Goal: Transaction & Acquisition: Purchase product/service

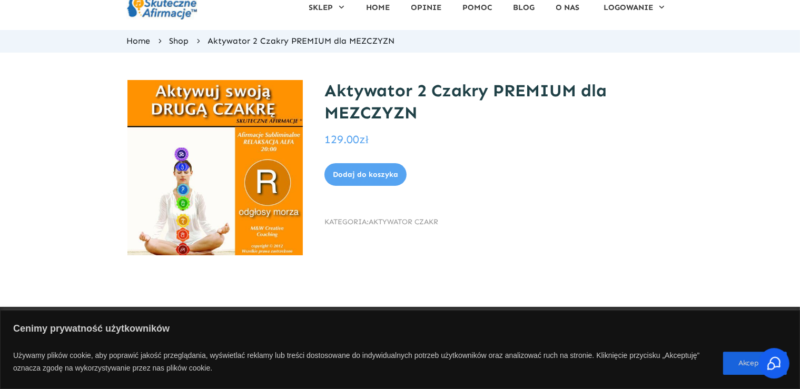
scroll to position [21, 0]
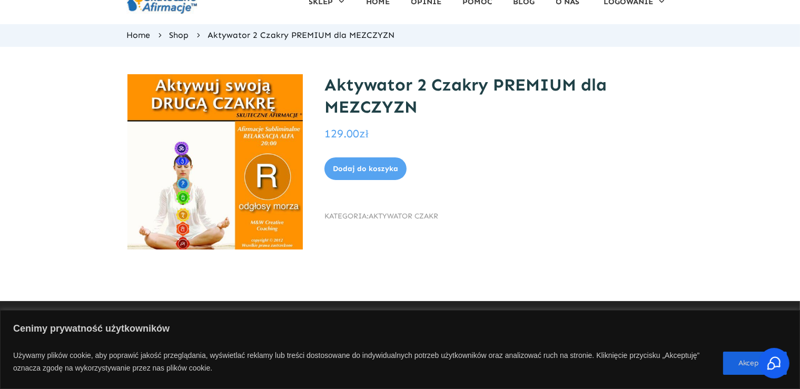
click at [266, 156] on img at bounding box center [215, 161] width 175 height 175
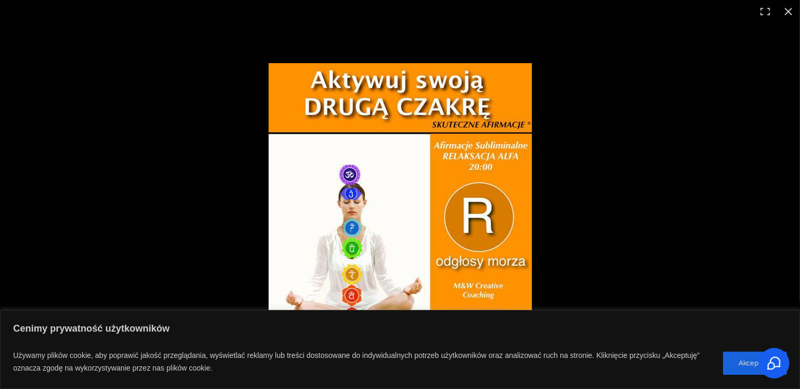
click at [334, 164] on img at bounding box center [400, 194] width 263 height 263
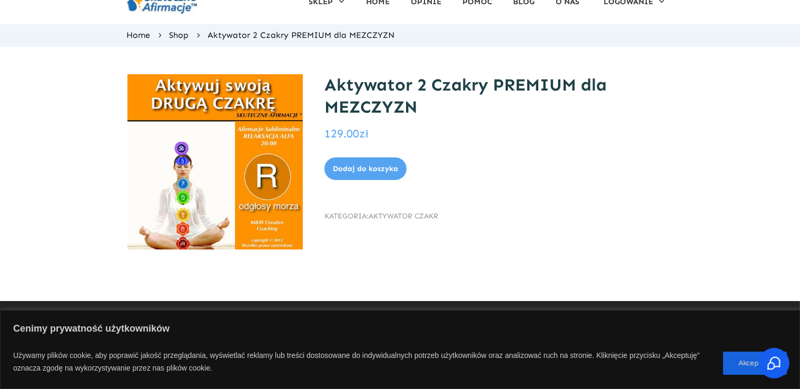
click at [395, 100] on h1 "Aktywator 2 Czakry PREMIUM dla MEZCZYZN" at bounding box center [499, 96] width 349 height 44
click at [395, 91] on h1 "Aktywator 2 Czakry PREMIUM dla MEZCZYZN" at bounding box center [499, 96] width 349 height 44
click at [394, 104] on h1 "Aktywator 2 Czakry PREMIUM dla MEZCZYZN" at bounding box center [499, 96] width 349 height 44
click at [299, 126] on img at bounding box center [215, 161] width 175 height 175
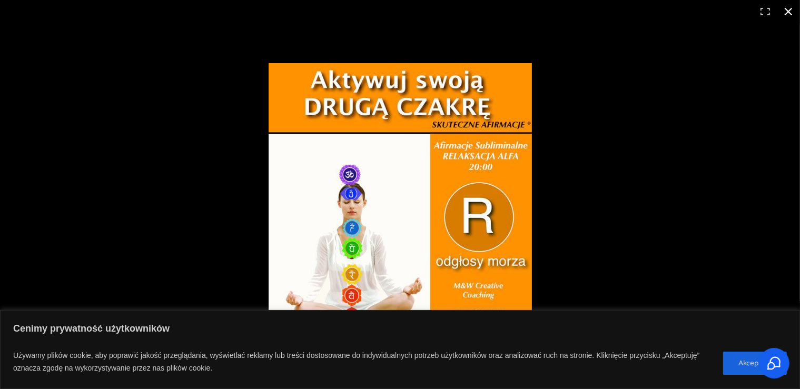
click at [788, 14] on button "Zamknij (Esc)" at bounding box center [788, 11] width 23 height 23
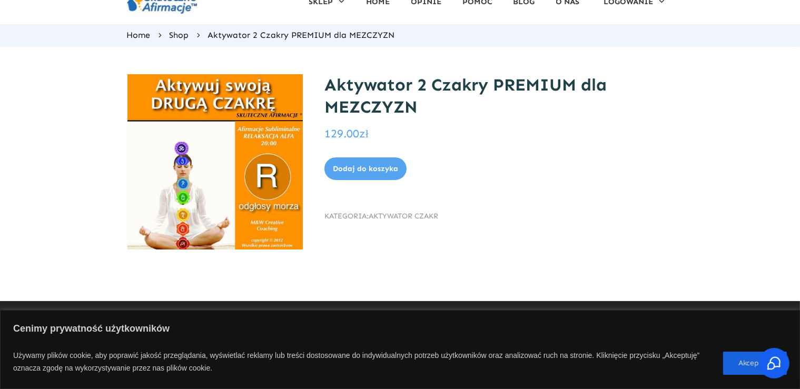
click at [389, 165] on button "Dodaj do koszyka" at bounding box center [366, 169] width 82 height 23
click at [357, 174] on button "Dodaj do koszyka" at bounding box center [366, 169] width 82 height 23
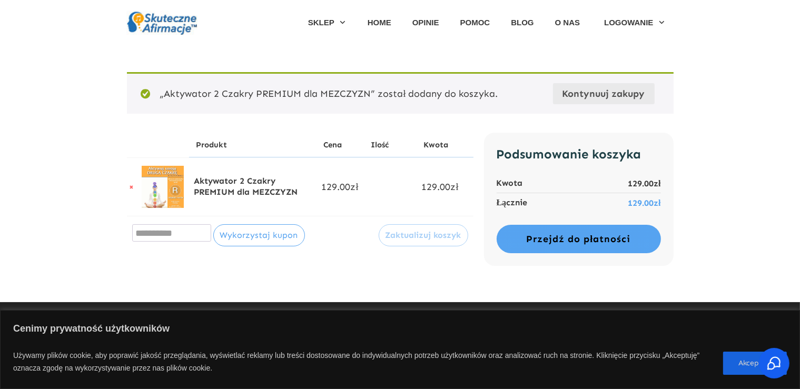
click at [152, 185] on img at bounding box center [163, 187] width 42 height 42
